Goal: Task Accomplishment & Management: Use online tool/utility

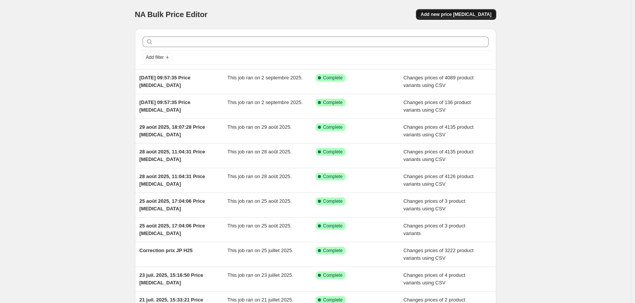
click at [457, 17] on span "Add new price [MEDICAL_DATA]" at bounding box center [456, 14] width 71 height 6
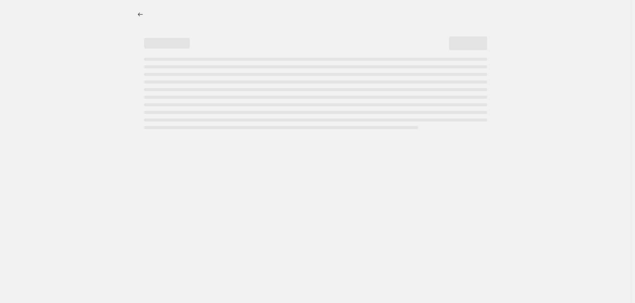
select select "percentage"
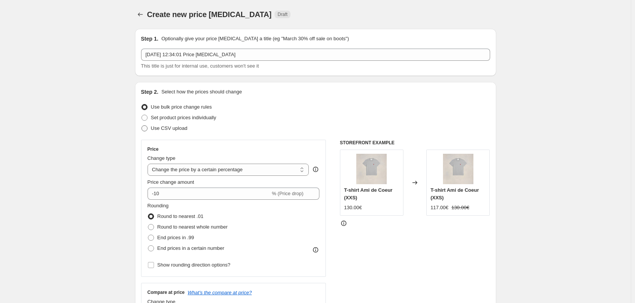
click at [160, 130] on span "Use CSV upload" at bounding box center [169, 129] width 37 height 6
click at [142, 126] on input "Use CSV upload" at bounding box center [141, 126] width 0 height 0
radio input "true"
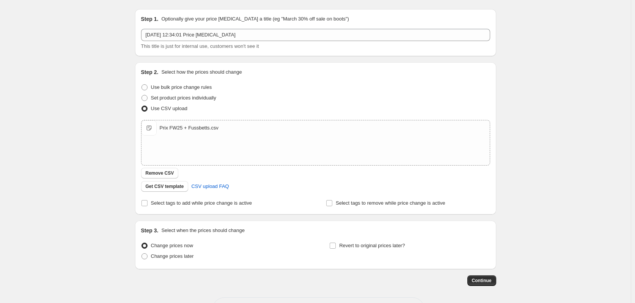
scroll to position [38, 0]
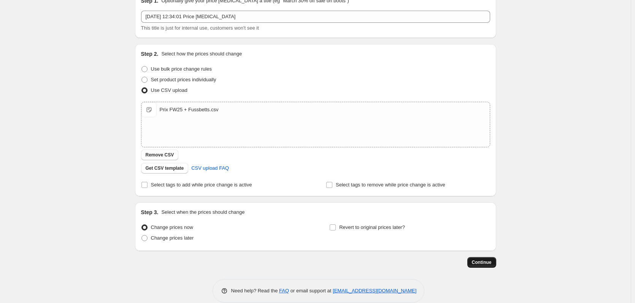
click at [487, 263] on span "Continue" at bounding box center [482, 263] width 20 height 6
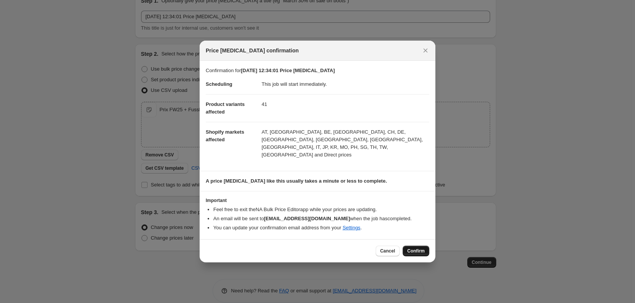
click at [413, 240] on div "Cancel Confirm" at bounding box center [318, 251] width 236 height 23
click at [413, 246] on button "Confirm" at bounding box center [416, 251] width 27 height 11
